Goal: Task Accomplishment & Management: Complete application form

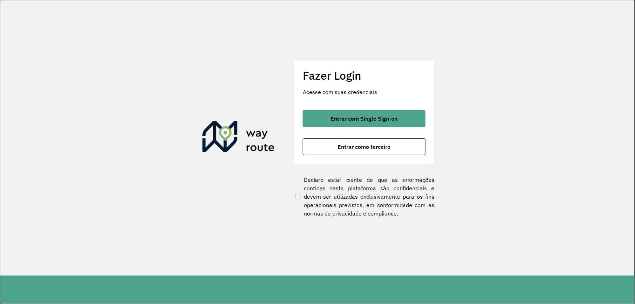
click at [395, 107] on div "Fazer Login Acesse com suas credenciais Entrar com Single Sign-on Entrar como t…" at bounding box center [364, 112] width 140 height 104
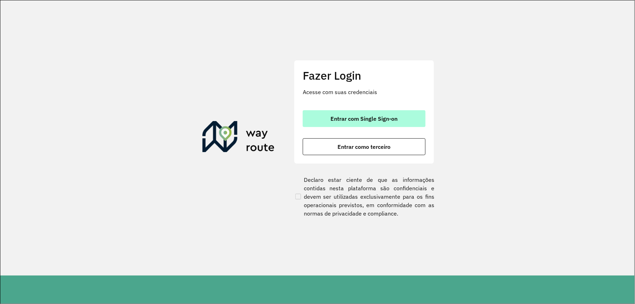
click at [394, 116] on span "Entrar com Single Sign-on" at bounding box center [364, 119] width 67 height 6
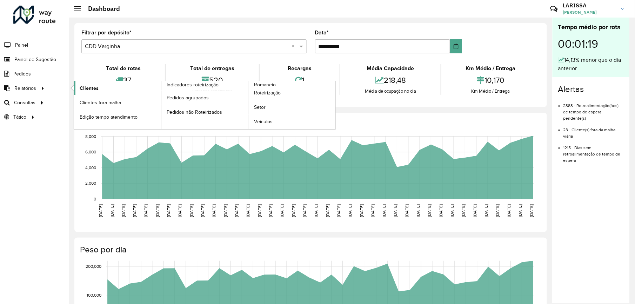
click at [98, 88] on link "Clientes" at bounding box center [117, 88] width 87 height 14
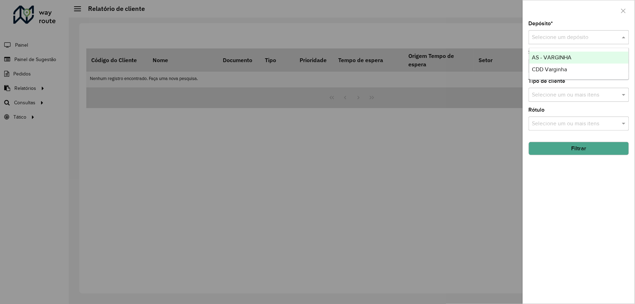
click at [538, 33] on input "text" at bounding box center [571, 37] width 79 height 8
click at [545, 73] on div "CDD Varginha" at bounding box center [579, 70] width 99 height 12
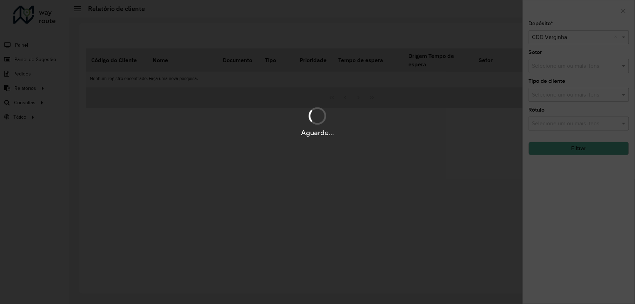
click at [562, 148] on hb-app "Aguarde... Pop-up bloqueado! Seu navegador bloqueou automáticamente a abertura …" at bounding box center [317, 152] width 635 height 304
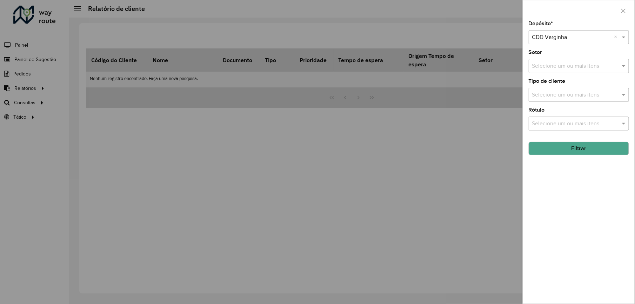
click at [562, 148] on button "Filtrar" at bounding box center [579, 148] width 100 height 13
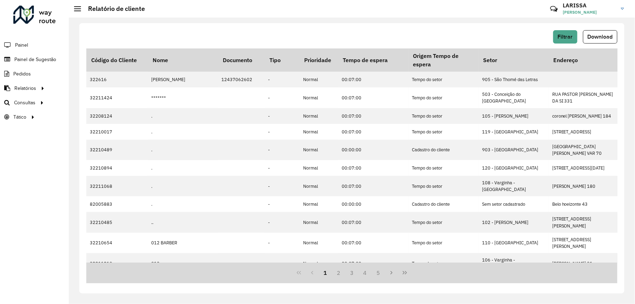
drag, startPoint x: 596, startPoint y: 34, endPoint x: 597, endPoint y: 20, distance: 13.4
click at [596, 22] on div "Filtrar Download Código do Cliente Nome Documento Tipo Prioridade Tempo de espe…" at bounding box center [352, 161] width 567 height 286
click at [586, 37] on button "Download" at bounding box center [600, 36] width 34 height 13
click at [595, 39] on span "Download" at bounding box center [600, 37] width 25 height 6
click at [46, 59] on span "Painel de Sugestão" at bounding box center [36, 59] width 44 height 7
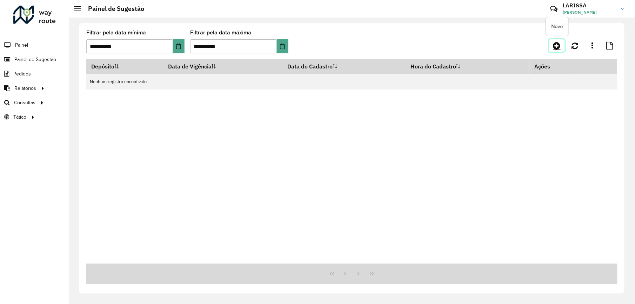
click at [555, 49] on icon at bounding box center [557, 45] width 7 height 8
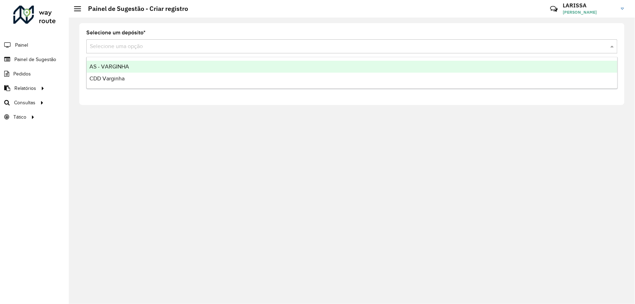
click at [126, 44] on input "text" at bounding box center [345, 46] width 510 height 8
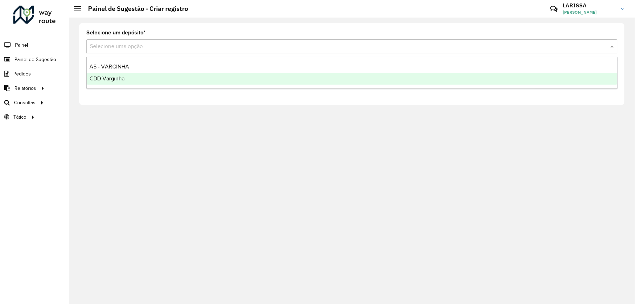
click at [138, 78] on div "CDD Varginha" at bounding box center [352, 79] width 531 height 12
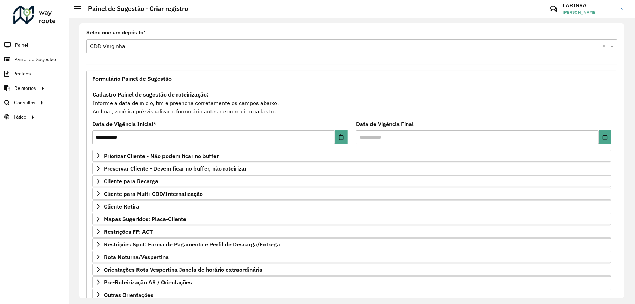
scroll to position [49, 0]
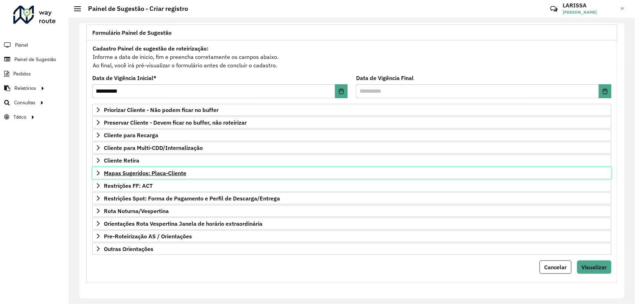
click at [98, 177] on link "Mapas Sugeridos: Placa-Cliente" at bounding box center [351, 173] width 519 height 12
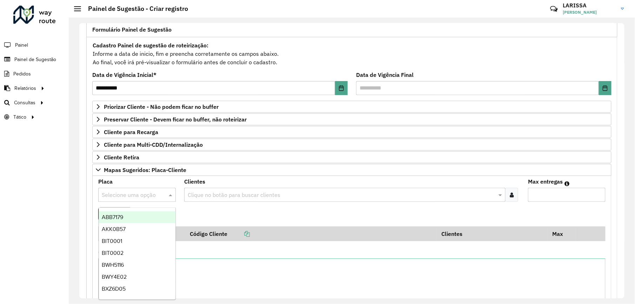
click at [124, 194] on input "text" at bounding box center [130, 195] width 57 height 8
type input "***"
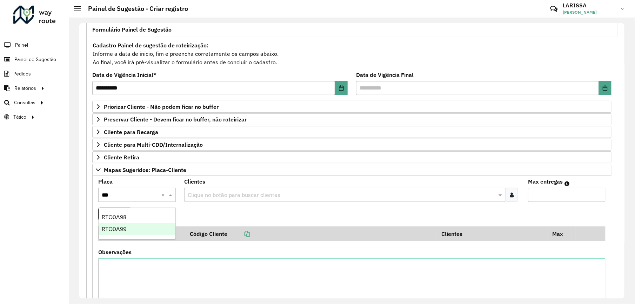
click at [141, 229] on div "RTO0A99" at bounding box center [137, 229] width 77 height 12
click at [512, 198] on icon at bounding box center [512, 195] width 4 height 6
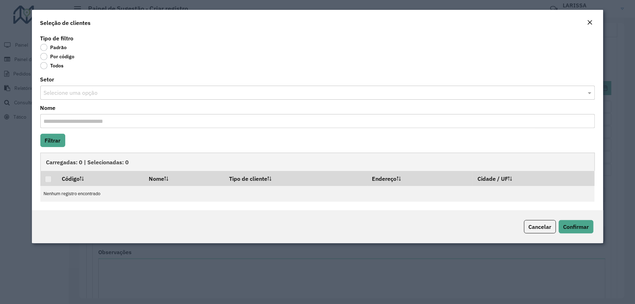
click at [72, 55] on label "Por código" at bounding box center [57, 56] width 34 height 7
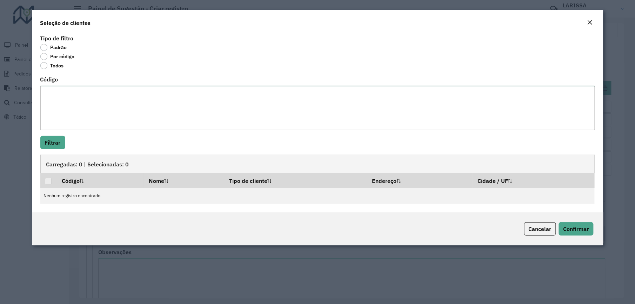
click at [86, 99] on textarea "Código" at bounding box center [317, 108] width 555 height 45
type textarea "****"
click at [56, 143] on button "Filtrar" at bounding box center [52, 142] width 25 height 13
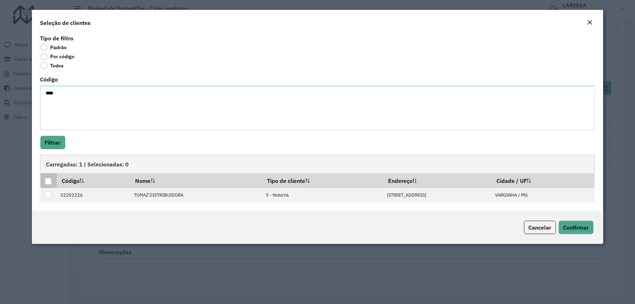
click at [48, 182] on div at bounding box center [48, 181] width 7 height 7
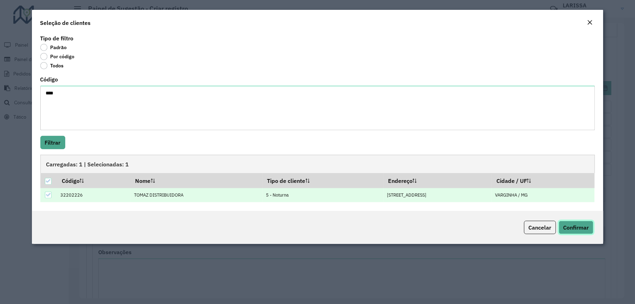
click at [582, 232] on button "Confirmar" at bounding box center [576, 227] width 35 height 13
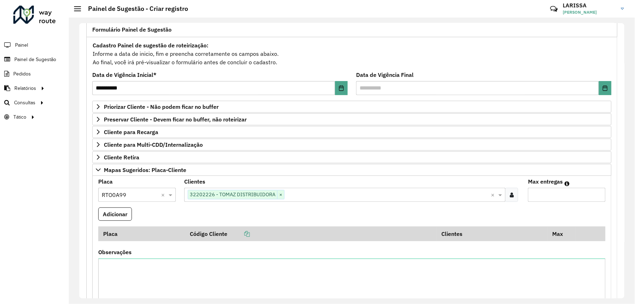
click at [538, 201] on input "Max entregas" at bounding box center [567, 195] width 78 height 14
type input "*"
click at [134, 219] on formly-field "Adicionar" at bounding box center [352, 216] width 516 height 19
click at [130, 216] on button "Adicionar" at bounding box center [115, 213] width 34 height 13
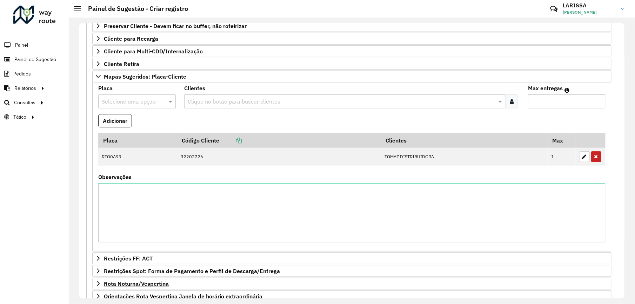
scroll to position [190, 0]
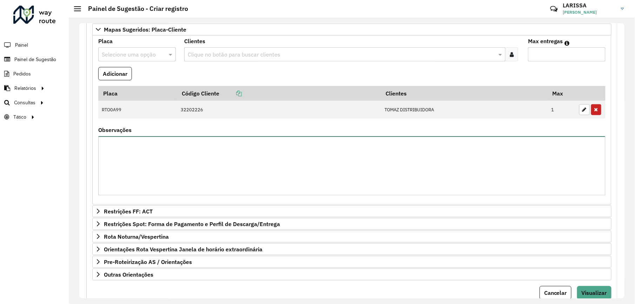
click at [241, 191] on textarea "Observações" at bounding box center [352, 165] width 508 height 59
type textarea "**********"
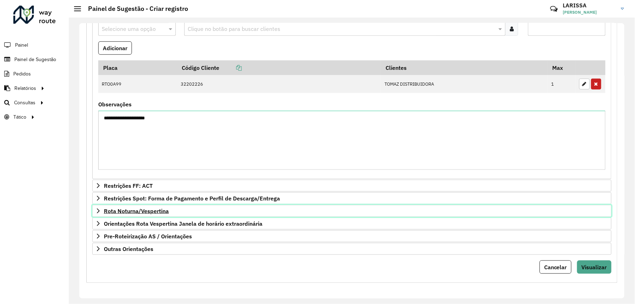
click at [147, 210] on span "Rota Noturna/Vespertina" at bounding box center [136, 211] width 65 height 6
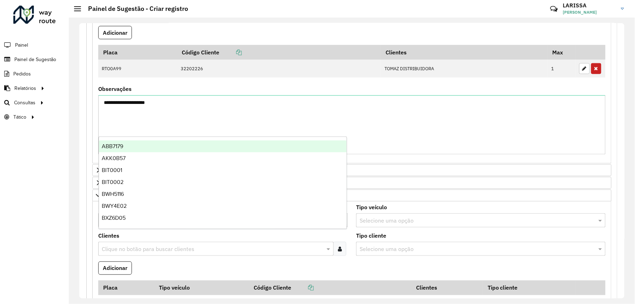
click at [179, 225] on input "text" at bounding box center [216, 221] width 229 height 8
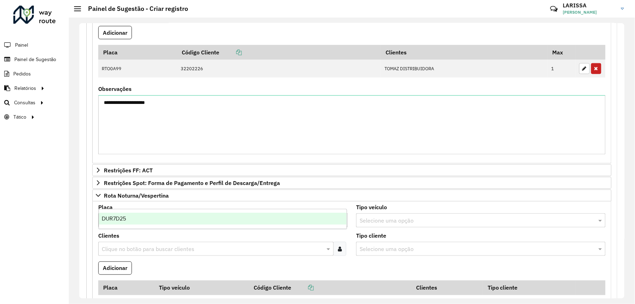
type input "***"
click at [210, 214] on div "DUR7D25" at bounding box center [223, 219] width 248 height 12
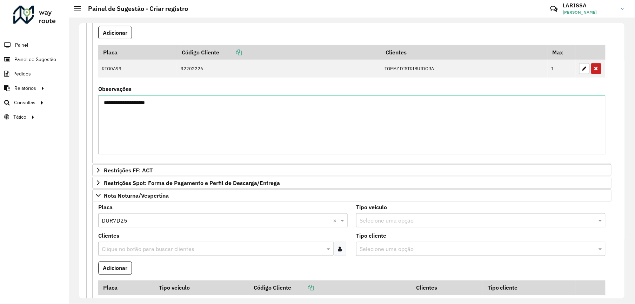
click at [339, 252] on icon at bounding box center [340, 249] width 4 height 6
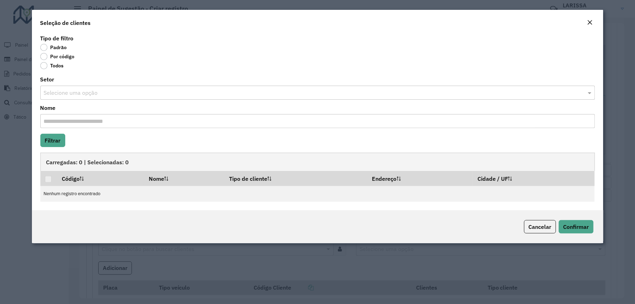
click at [64, 55] on label "Por código" at bounding box center [57, 56] width 34 height 7
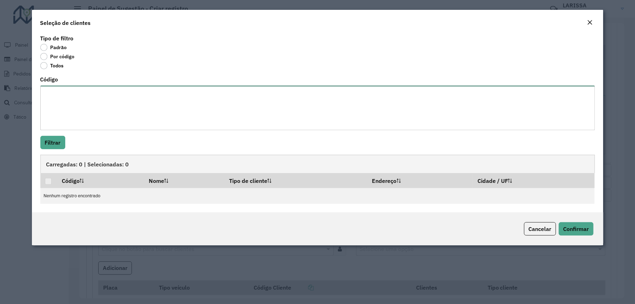
click at [75, 86] on textarea "Código" at bounding box center [317, 108] width 555 height 45
paste textarea "**** ***** **** ***** **** **** **** ***** **** ****"
type textarea "**** ***** **** ***** **** **** **** ***** **** ****"
click at [61, 145] on button "Filtrar" at bounding box center [52, 142] width 25 height 13
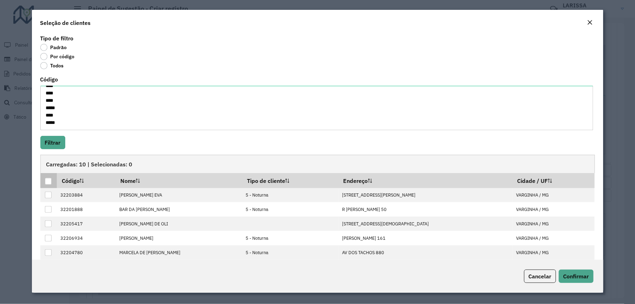
click at [49, 180] on div at bounding box center [48, 181] width 7 height 7
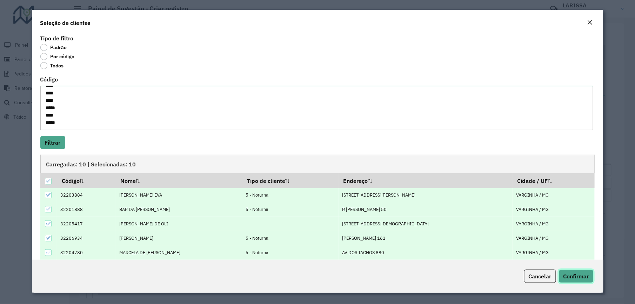
click at [581, 273] on span "Confirmar" at bounding box center [577, 276] width 26 height 7
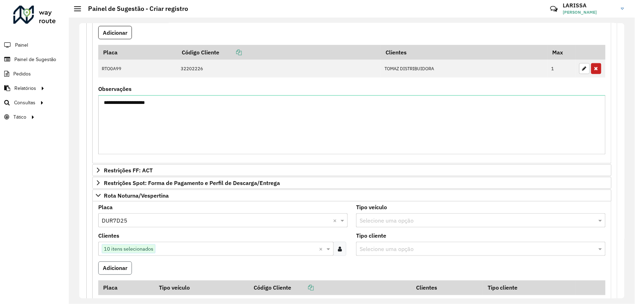
click at [119, 275] on button "Adicionar" at bounding box center [115, 268] width 34 height 13
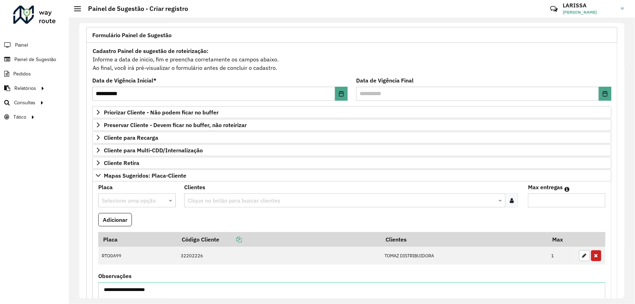
scroll to position [0, 0]
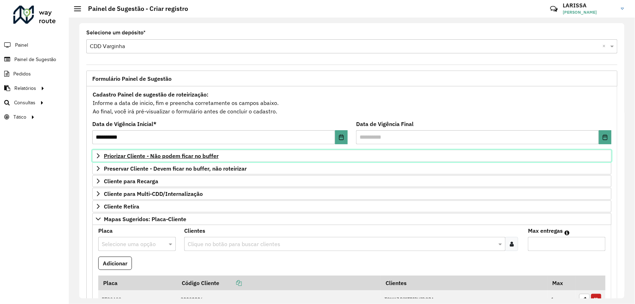
click at [166, 160] on link "Priorizar Cliente - Não podem ficar no buffer" at bounding box center [351, 156] width 519 height 12
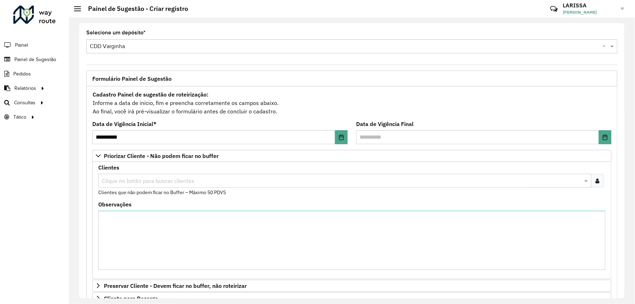
click at [600, 185] on div at bounding box center [597, 181] width 13 height 14
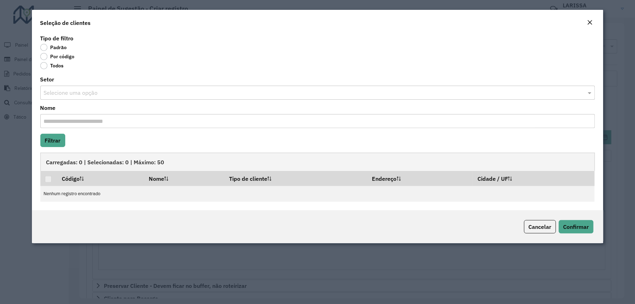
click at [66, 57] on label "Por código" at bounding box center [57, 56] width 34 height 7
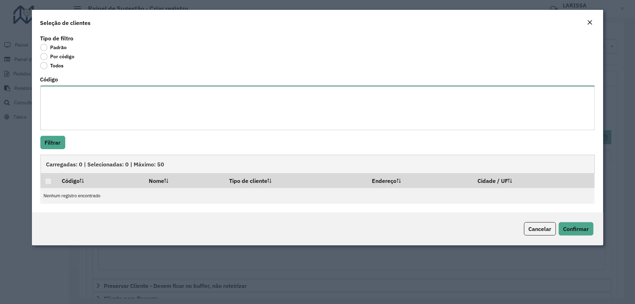
click at [88, 108] on textarea "Código" at bounding box center [317, 108] width 555 height 45
paste textarea "***** **** **** **** ***** **** **** ***** **** **** ****"
paste textarea "***** **** ***** **** ***** ***** **** ***** ***** ** **** *** ***** *** **** *…"
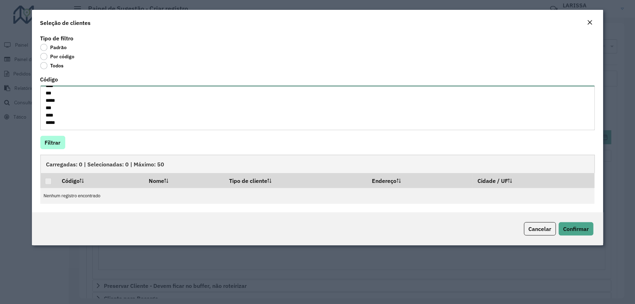
type textarea "***** **** **** **** ***** **** **** ***** **** **** **** ***** **** ***** ****…"
click at [58, 147] on button "Filtrar" at bounding box center [52, 142] width 25 height 13
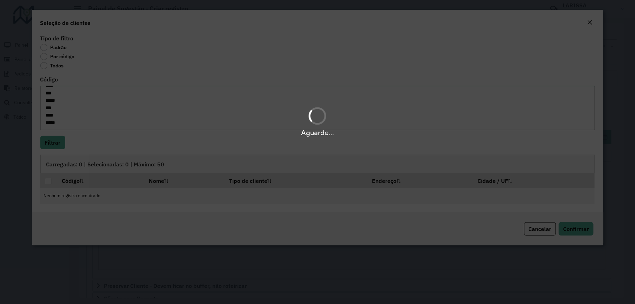
click at [157, 47] on div "Aguarde..." at bounding box center [317, 152] width 635 height 304
click at [584, 233] on div "Aguarde..." at bounding box center [317, 152] width 635 height 304
click at [583, 233] on div "Aguarde..." at bounding box center [317, 152] width 635 height 304
click at [594, 234] on div "Aguarde..." at bounding box center [317, 152] width 635 height 304
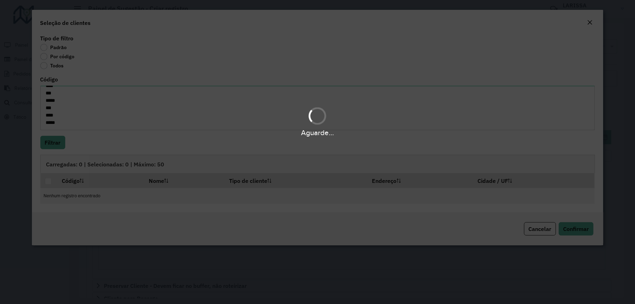
click at [594, 230] on div "Aguarde..." at bounding box center [317, 152] width 635 height 304
click at [593, 45] on div "Aguarde..." at bounding box center [317, 152] width 635 height 304
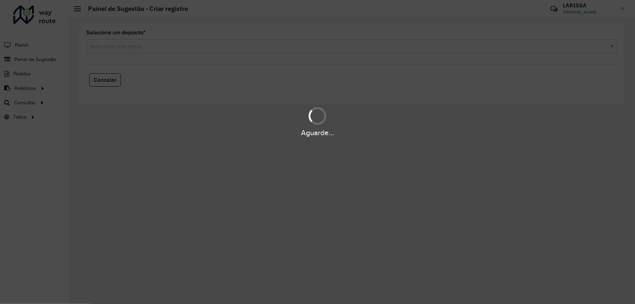
click at [18, 66] on div "Aguarde..." at bounding box center [317, 152] width 635 height 304
click at [194, 44] on div "Aguarde..." at bounding box center [317, 152] width 635 height 304
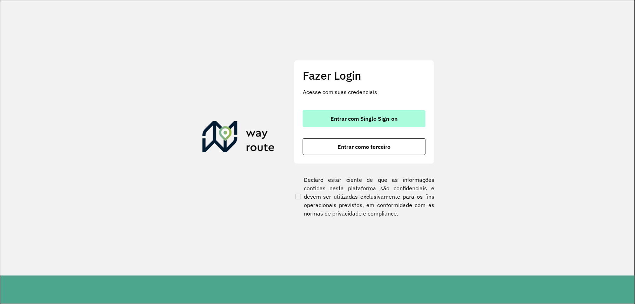
click at [399, 123] on button "Entrar com Single Sign-on" at bounding box center [364, 118] width 123 height 17
